Goal: Navigation & Orientation: Find specific page/section

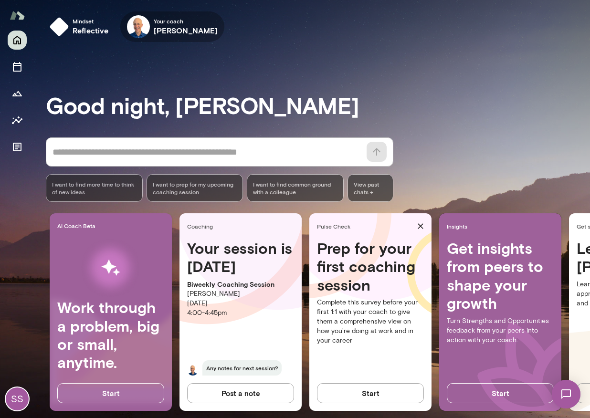
click at [0, 0] on icon "button" at bounding box center [0, 0] width 0 height 0
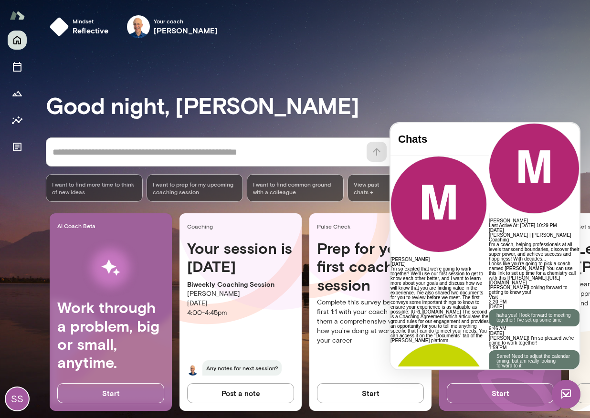
scroll to position [1256, 0]
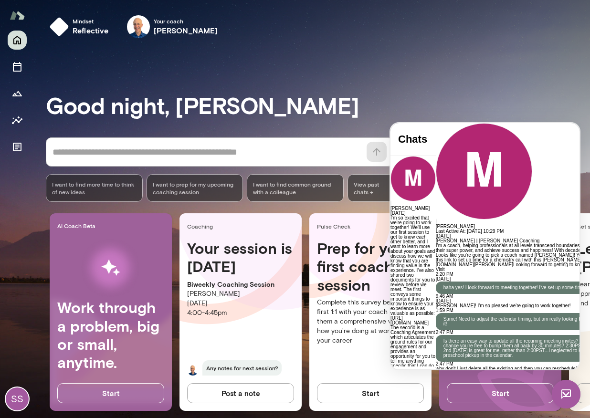
scroll to position [0, 0]
click at [273, 92] on h3 "Good night, [PERSON_NAME]" at bounding box center [318, 105] width 545 height 27
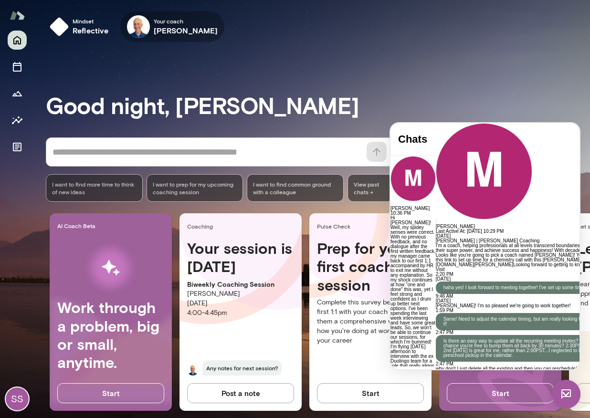
click at [0, 0] on icon "button" at bounding box center [0, 0] width 0 height 0
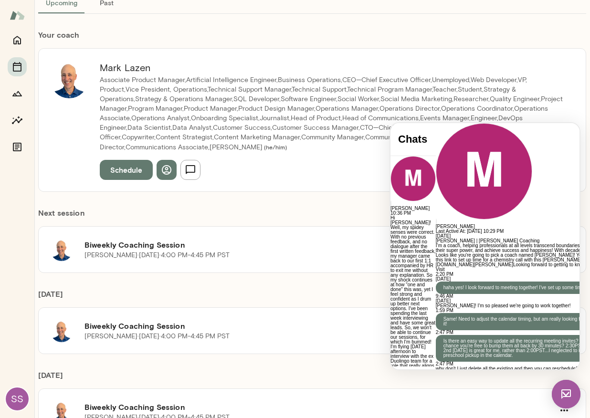
scroll to position [68, 0]
